Goal: Navigation & Orientation: Find specific page/section

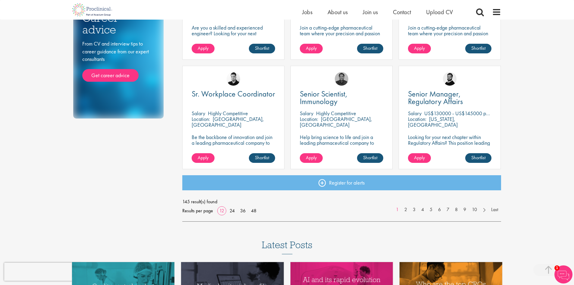
scroll to position [452, 0]
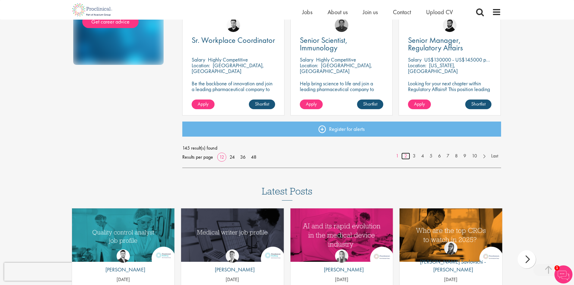
click at [407, 153] on link "2" at bounding box center [405, 156] width 9 height 7
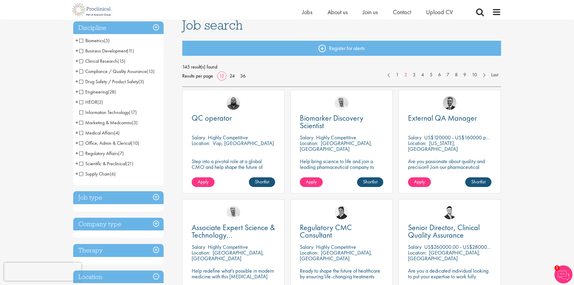
scroll to position [46, 0]
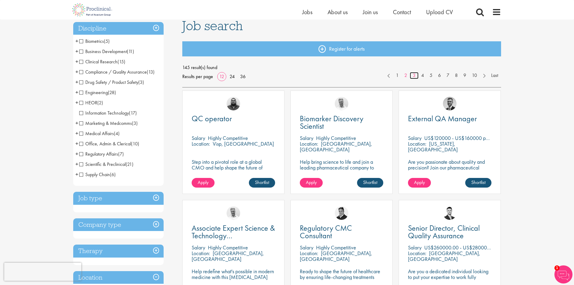
click at [414, 77] on link "3" at bounding box center [414, 75] width 9 height 7
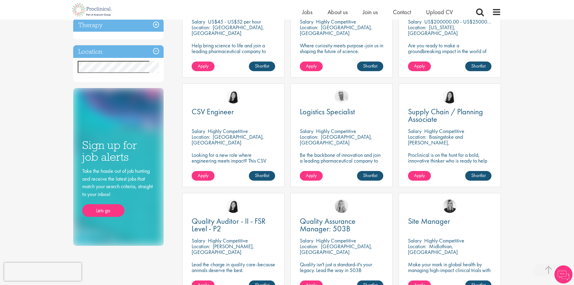
scroll to position [392, 0]
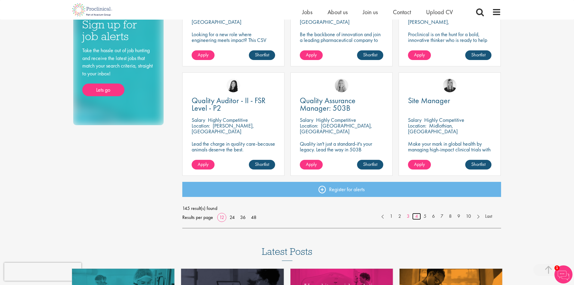
click at [418, 215] on link "4" at bounding box center [416, 216] width 9 height 7
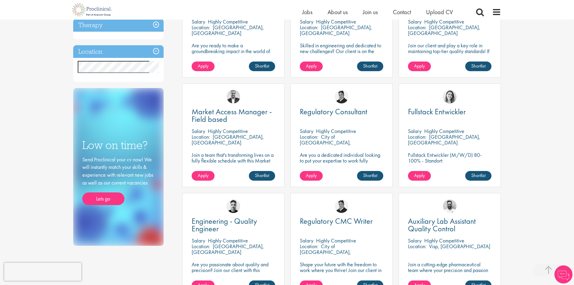
scroll to position [392, 0]
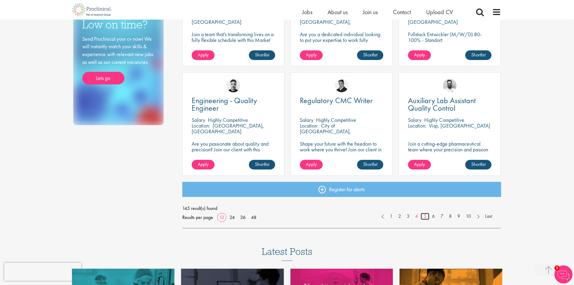
click at [425, 216] on link "5" at bounding box center [425, 216] width 9 height 7
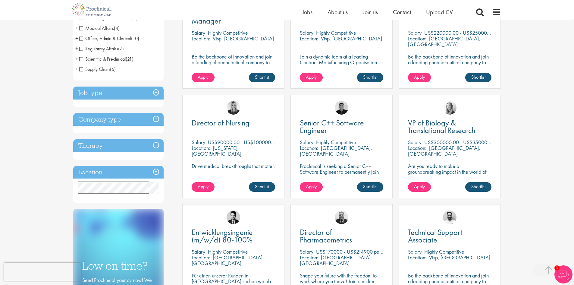
scroll to position [23785, 0]
